Goal: Information Seeking & Learning: Learn about a topic

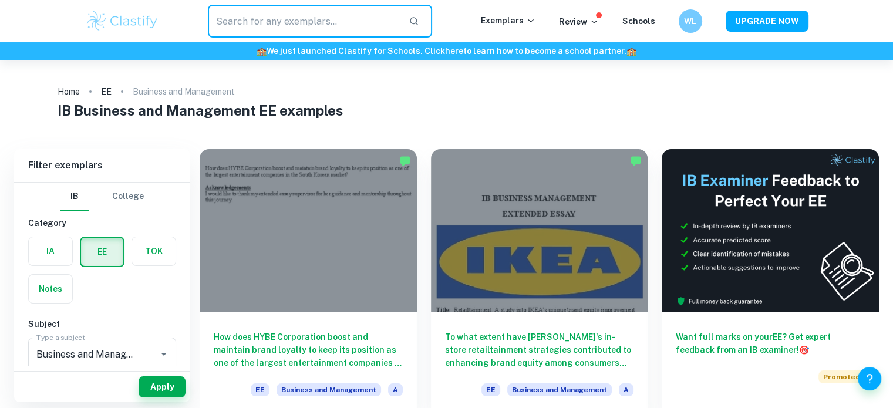
click at [312, 25] on input "text" at bounding box center [304, 21] width 192 height 33
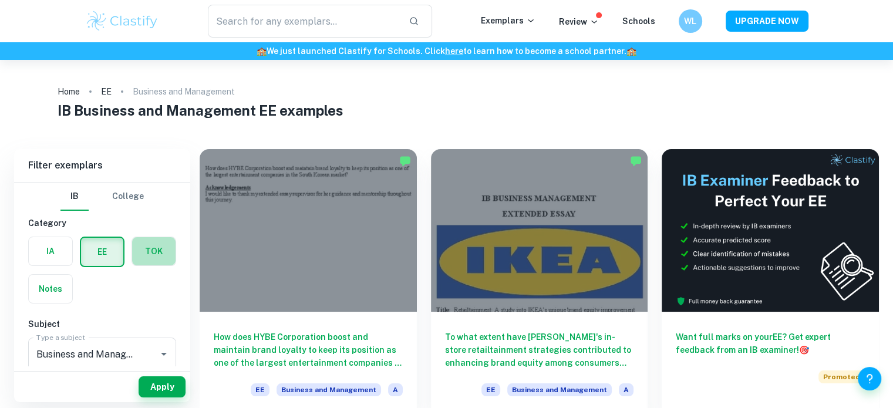
click at [151, 241] on label "button" at bounding box center [153, 251] width 43 height 28
click at [0, 0] on input "radio" at bounding box center [0, 0] width 0 height 0
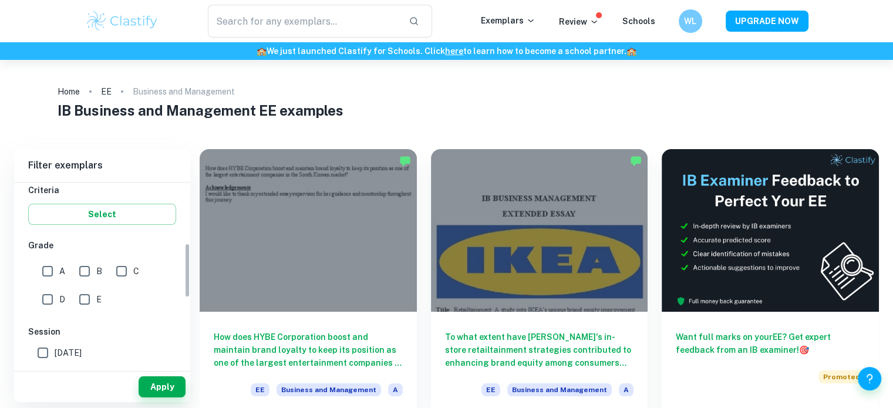
scroll to position [208, 0]
click at [47, 262] on input "A" at bounding box center [47, 268] width 23 height 23
checkbox input "true"
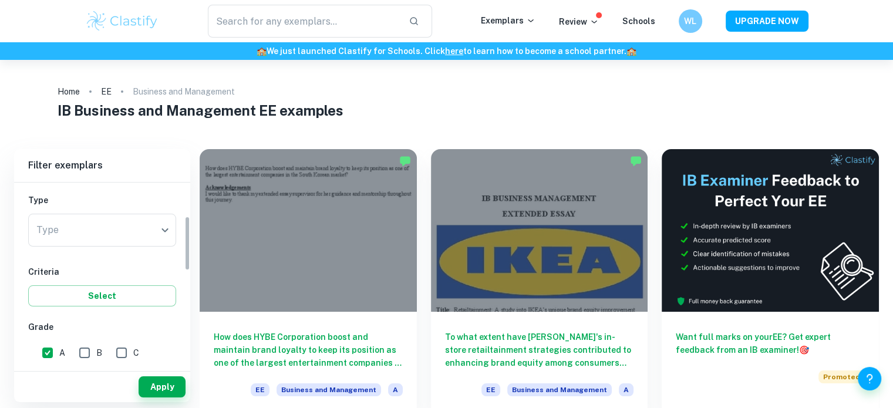
scroll to position [113, 0]
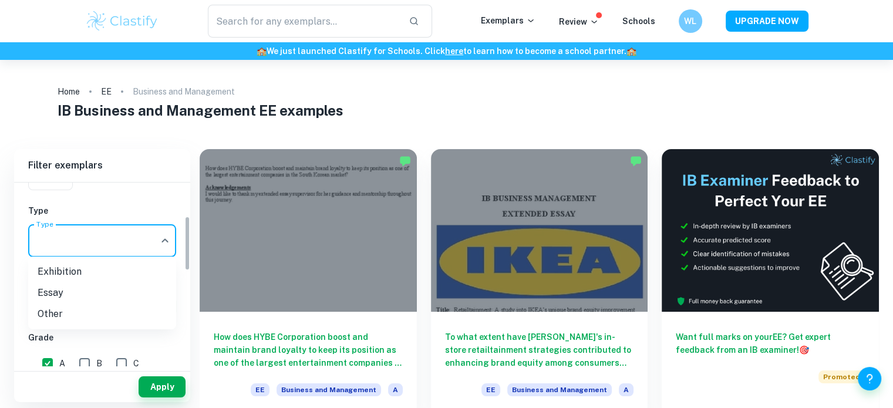
click at [126, 239] on body "​ Exemplars Review Schools WL UPGRADE NOW 🏫 We just launched Clastify for Schoo…" at bounding box center [446, 264] width 893 height 408
click at [102, 288] on li "Essay" at bounding box center [102, 292] width 148 height 21
type input "Essay"
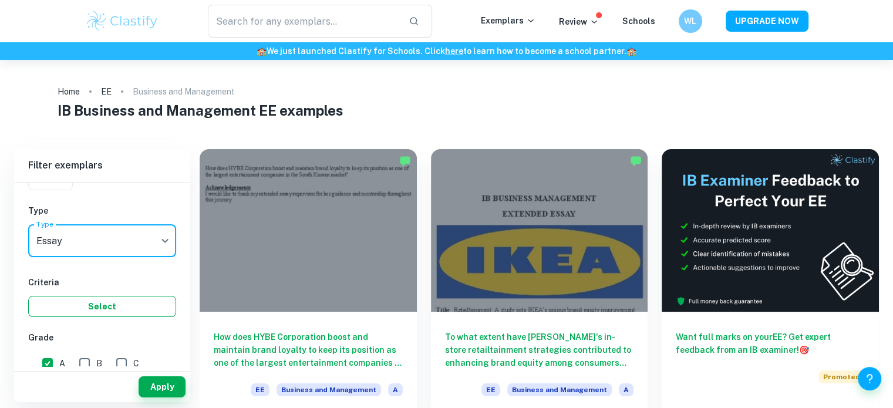
click at [106, 302] on button "Select" at bounding box center [102, 306] width 148 height 21
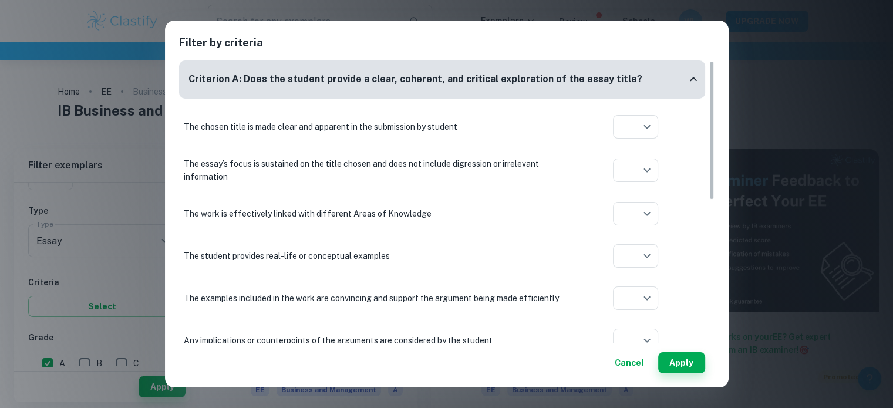
click at [134, 251] on div "Filter by criteria Criterion A: Does the student provide a clear, coherent, and…" at bounding box center [446, 204] width 893 height 408
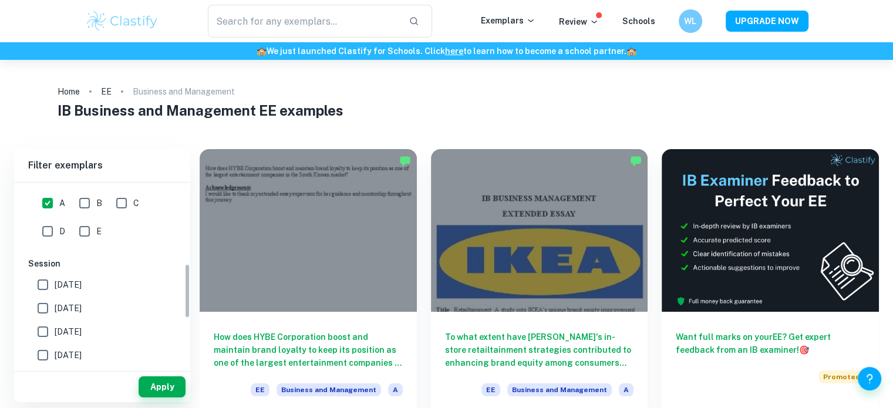
scroll to position [274, 0]
click at [165, 378] on button "Apply" at bounding box center [162, 386] width 47 height 21
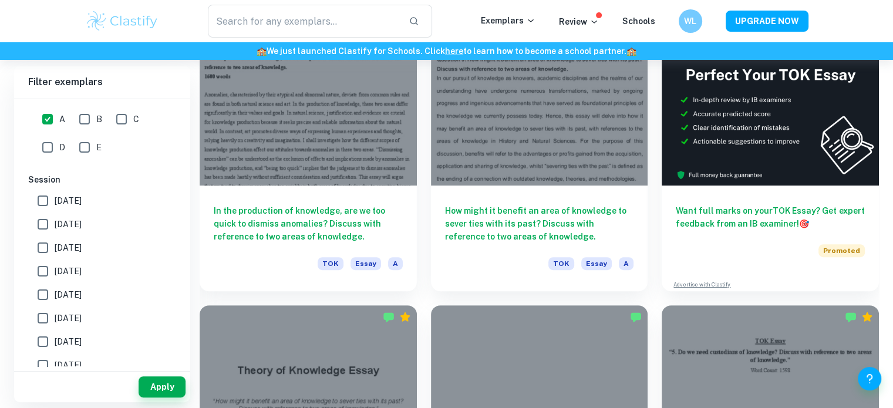
scroll to position [375, 0]
